Goal: Task Accomplishment & Management: Manage account settings

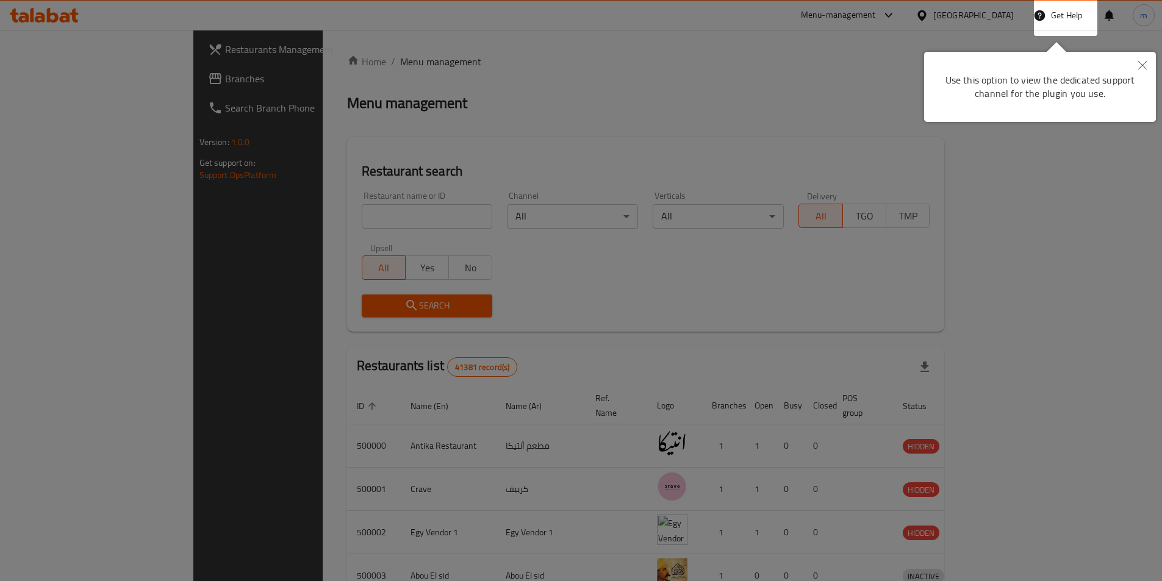
drag, startPoint x: 1140, startPoint y: 64, endPoint x: 1113, endPoint y: 73, distance: 27.8
click at [1140, 64] on icon "Close" at bounding box center [1142, 65] width 9 height 9
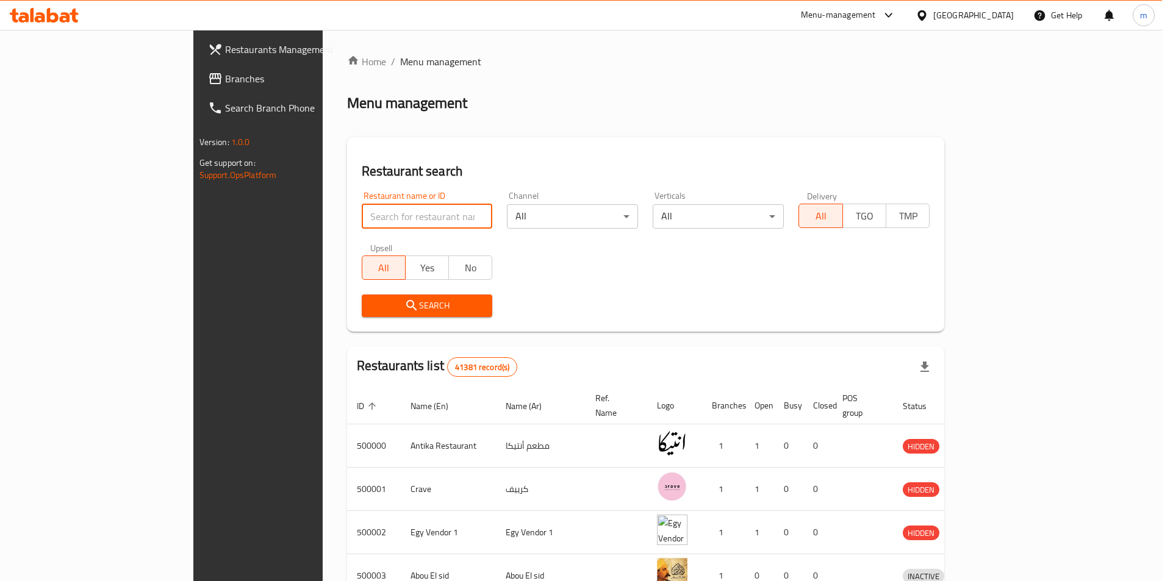
click at [366, 215] on input "search" at bounding box center [427, 216] width 131 height 24
click at [1009, 18] on div "[GEOGRAPHIC_DATA]" at bounding box center [973, 15] width 80 height 13
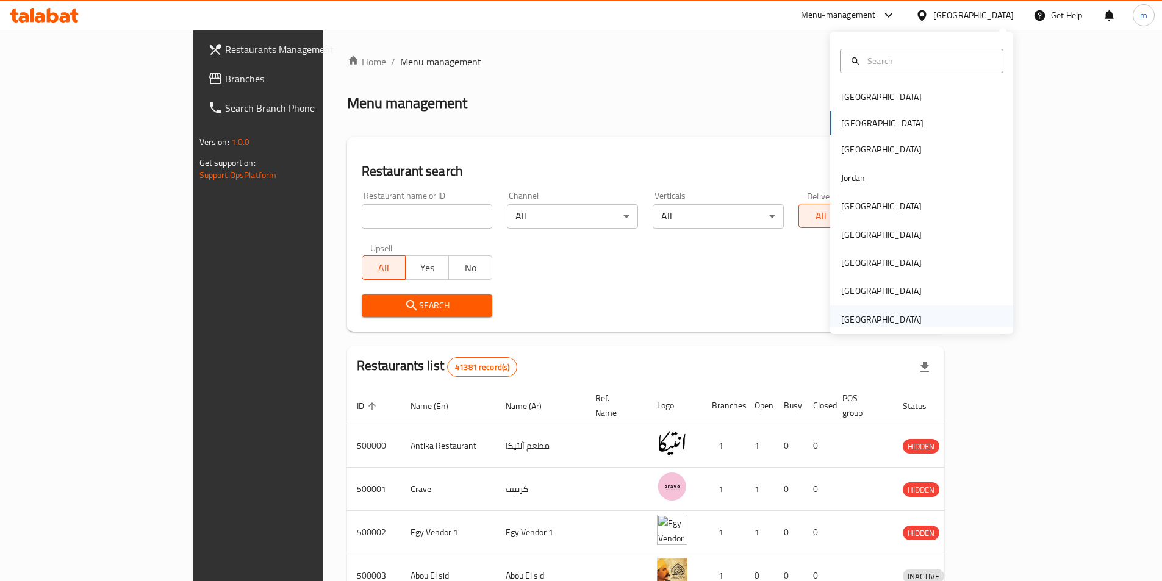
click at [885, 322] on div "[GEOGRAPHIC_DATA]" at bounding box center [881, 319] width 80 height 13
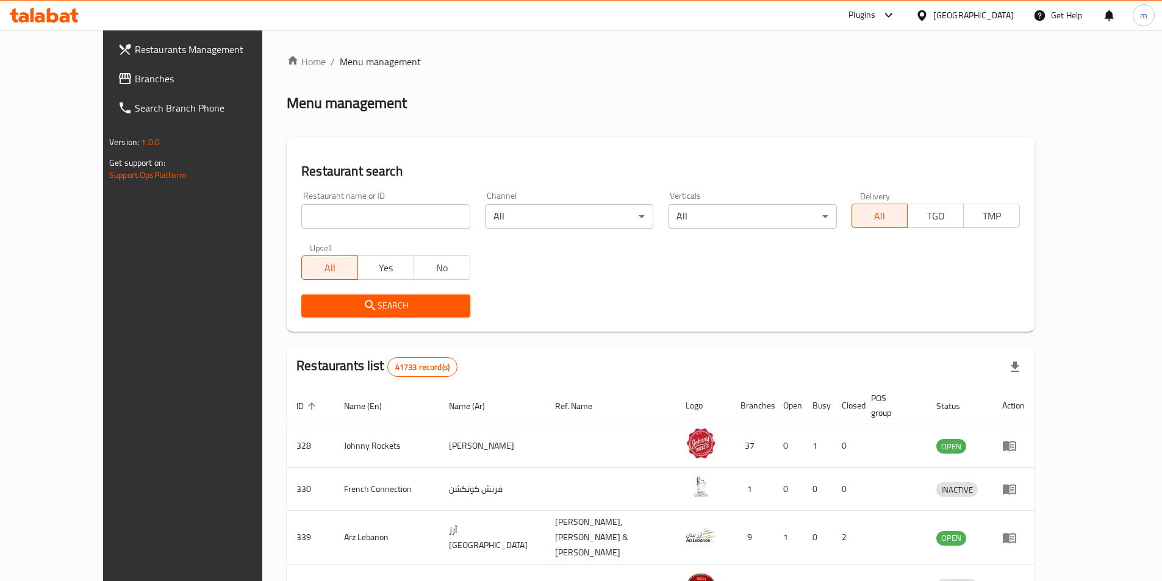
click at [359, 190] on div "Restaurant name or ID Restaurant name or ID" at bounding box center [385, 210] width 183 height 52
click at [355, 212] on input "search" at bounding box center [385, 216] width 168 height 24
paste input "779481"
type input "779481"
click at [350, 225] on input "779481" at bounding box center [385, 216] width 168 height 24
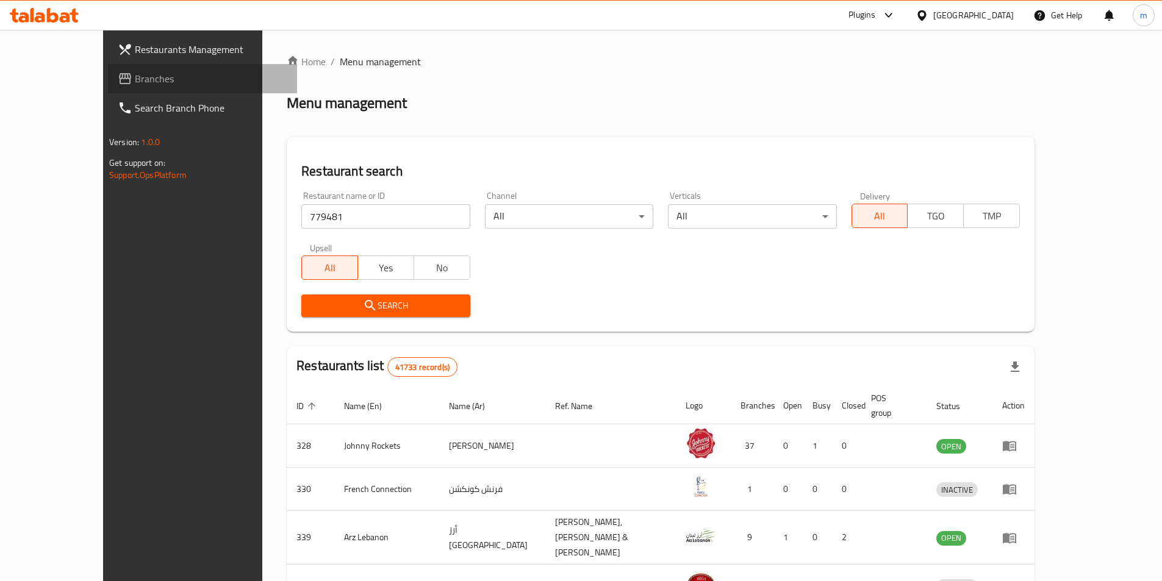
click at [135, 82] on span "Branches" at bounding box center [211, 78] width 152 height 15
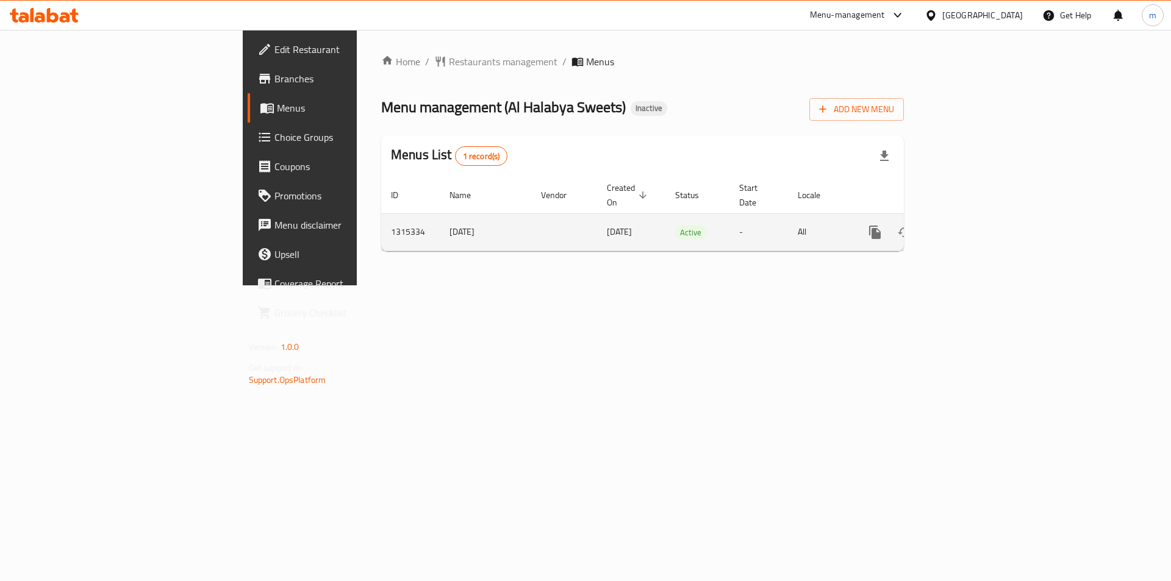
click at [970, 225] on icon "enhanced table" at bounding box center [962, 232] width 15 height 15
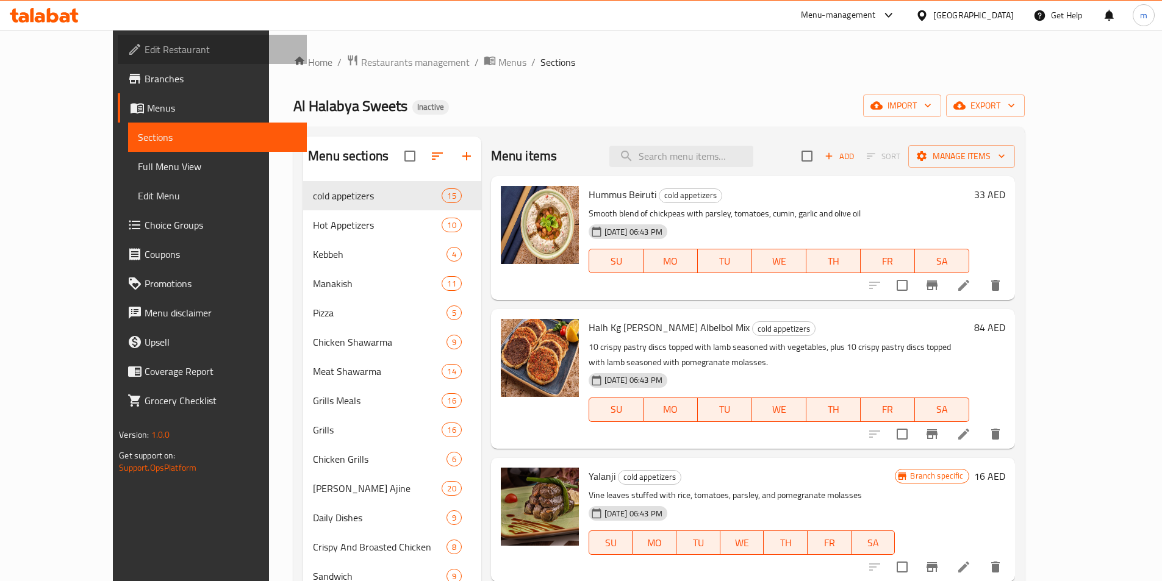
click at [145, 45] on span "Edit Restaurant" at bounding box center [221, 49] width 152 height 15
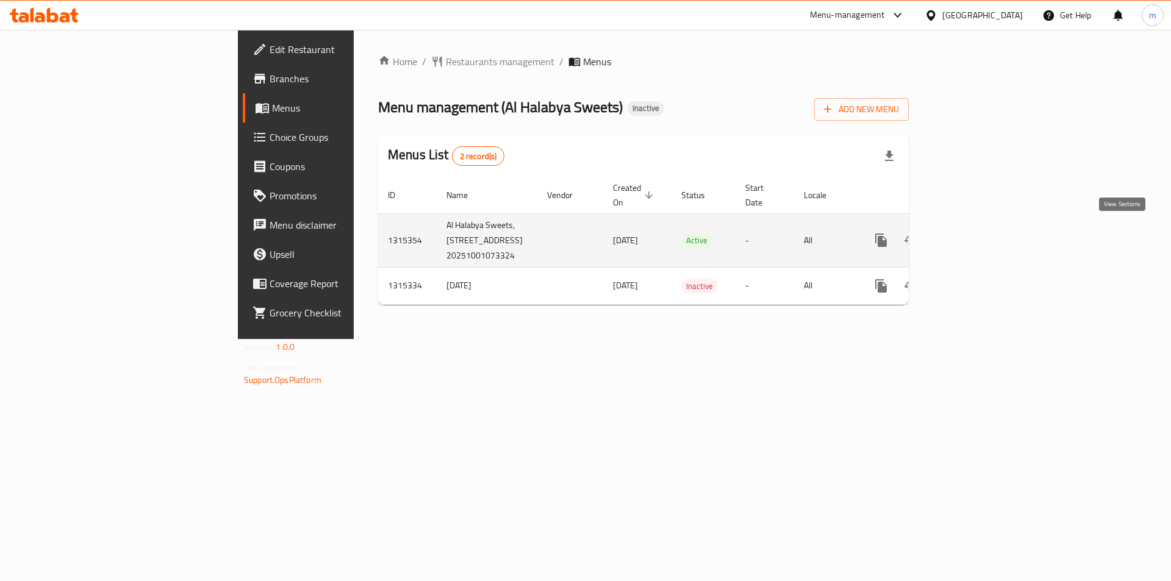
click at [974, 235] on icon "enhanced table" at bounding box center [968, 240] width 11 height 11
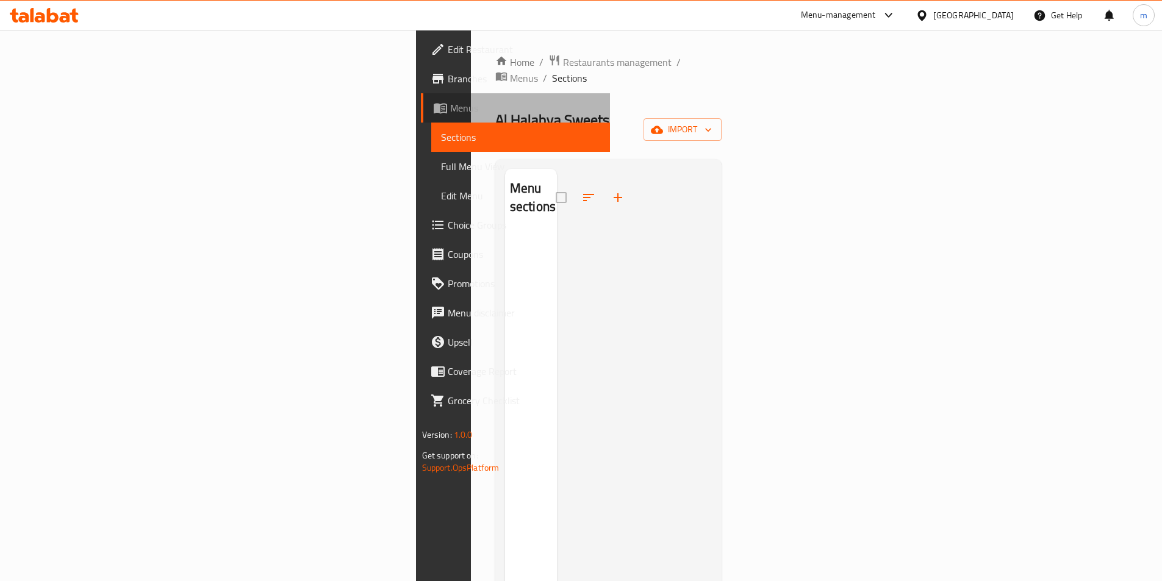
click at [450, 109] on span "Menus" at bounding box center [525, 108] width 150 height 15
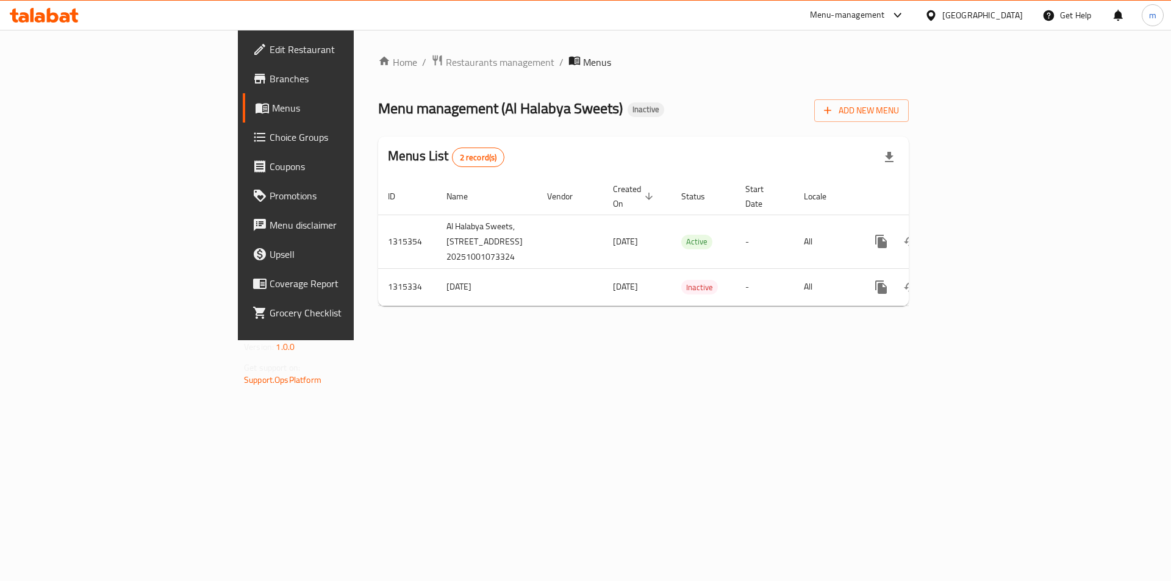
click at [270, 71] on span "Branches" at bounding box center [347, 78] width 154 height 15
